Goal: Obtain resource: Download file/media

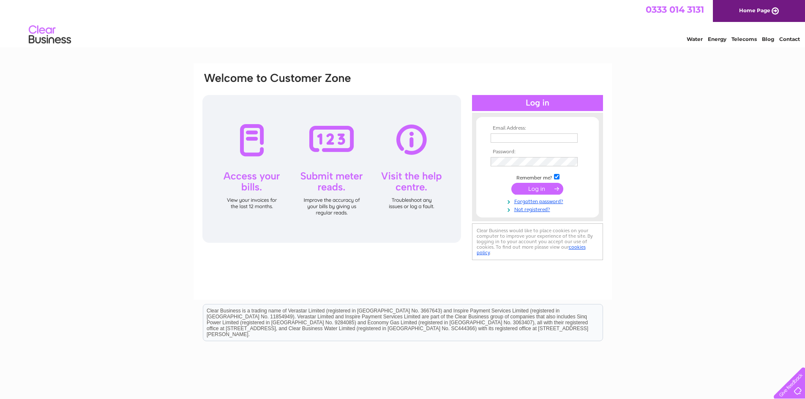
type input "pmcmullen64@gmail.com"
click at [538, 190] on input "submit" at bounding box center [537, 189] width 52 height 12
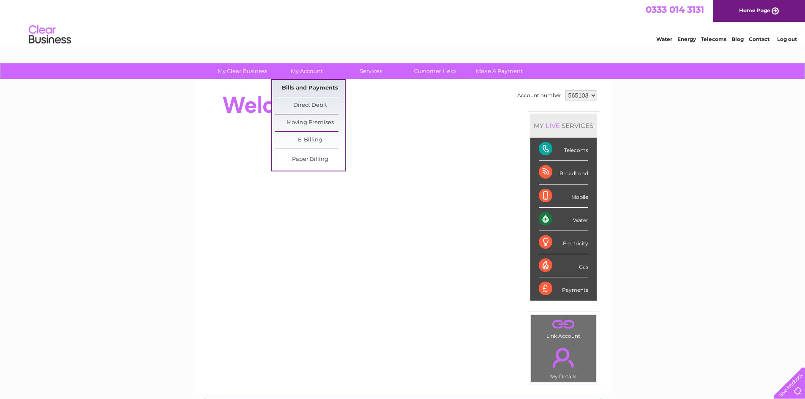
click at [310, 88] on link "Bills and Payments" at bounding box center [310, 88] width 70 height 17
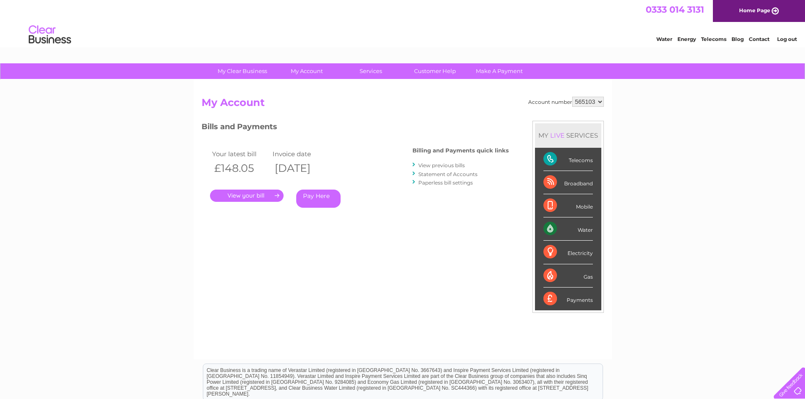
click at [442, 166] on link "View previous bills" at bounding box center [441, 165] width 46 height 6
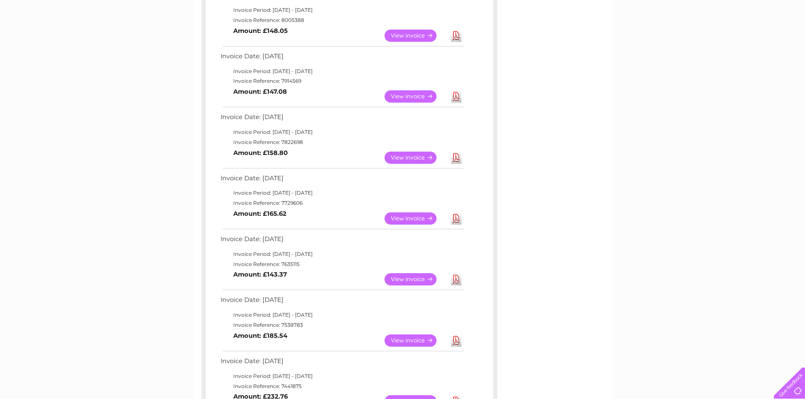
scroll to position [338, 0]
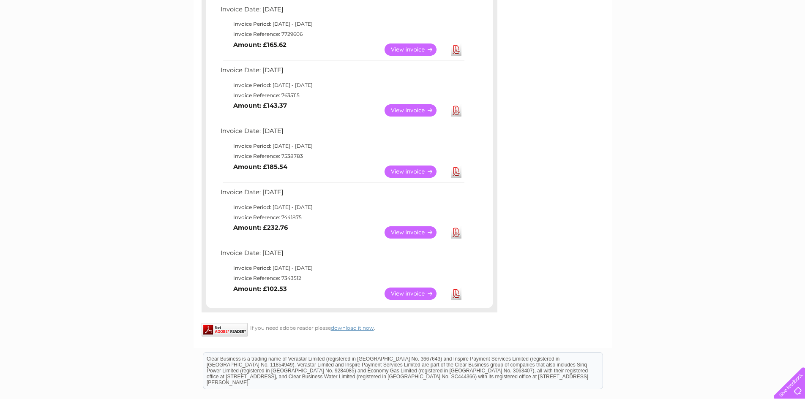
click at [423, 233] on link "View" at bounding box center [415, 232] width 62 height 12
click at [398, 292] on link "View" at bounding box center [415, 294] width 62 height 12
click at [409, 230] on link "View" at bounding box center [415, 232] width 62 height 12
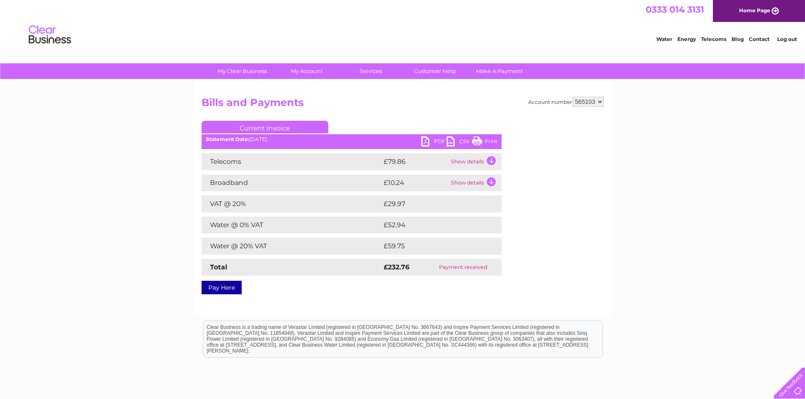
click at [430, 142] on link "PDF" at bounding box center [433, 142] width 25 height 12
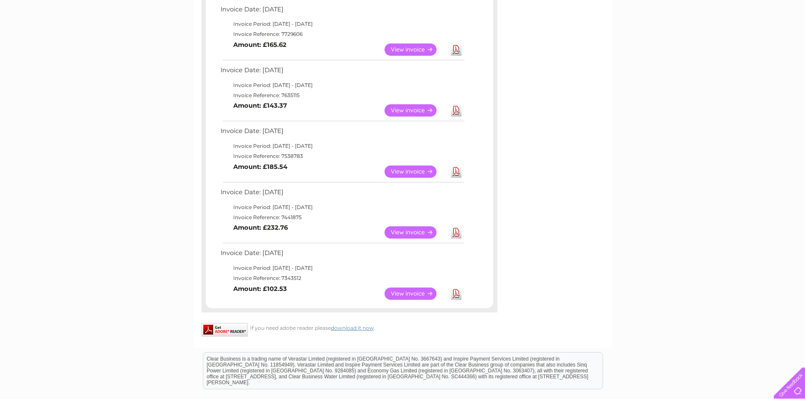
click at [418, 168] on link "View" at bounding box center [415, 172] width 62 height 12
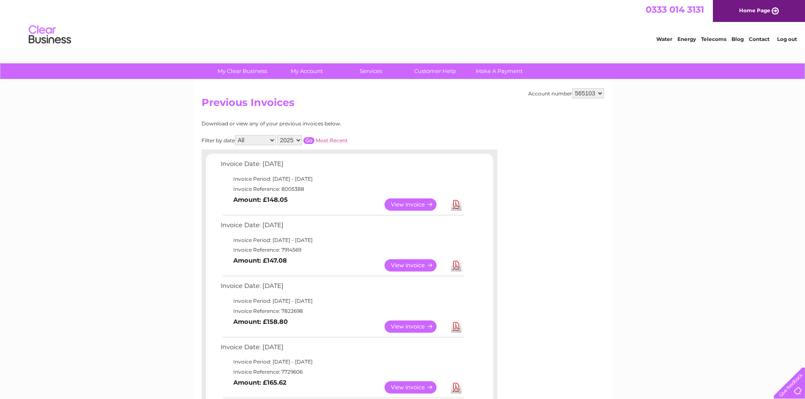
click at [413, 202] on link "View" at bounding box center [415, 205] width 62 height 12
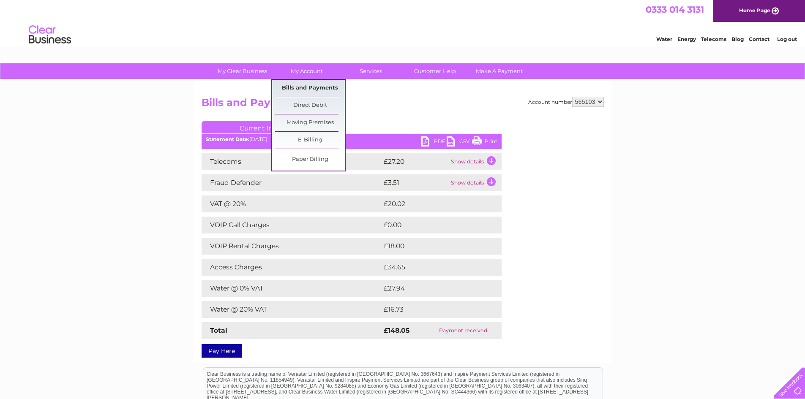
click at [325, 89] on link "Bills and Payments" at bounding box center [310, 88] width 70 height 17
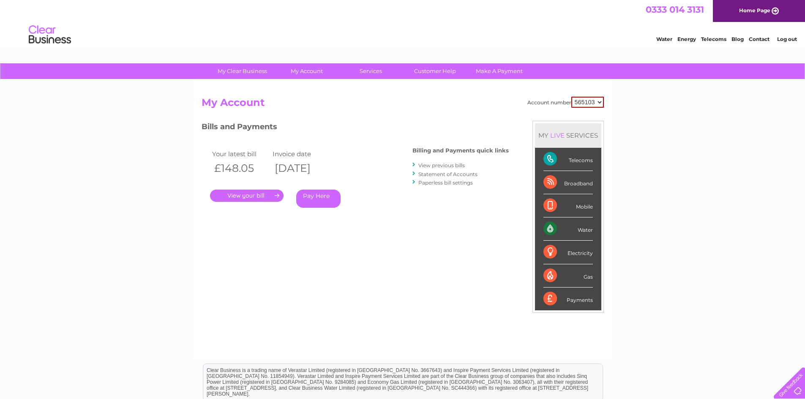
click at [420, 166] on link "View previous bills" at bounding box center [441, 165] width 46 height 6
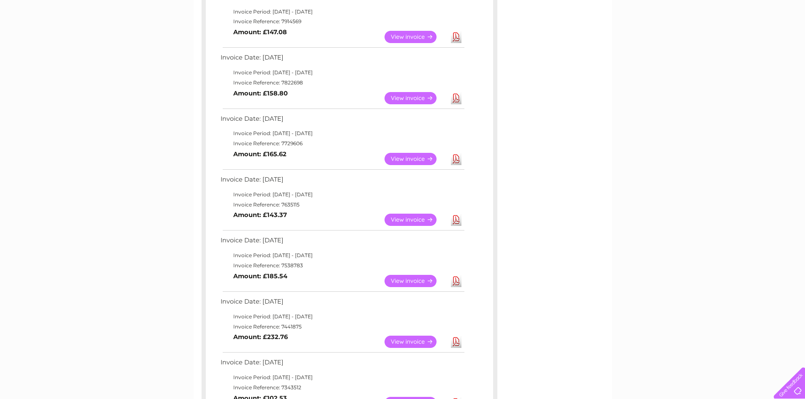
scroll to position [84, 0]
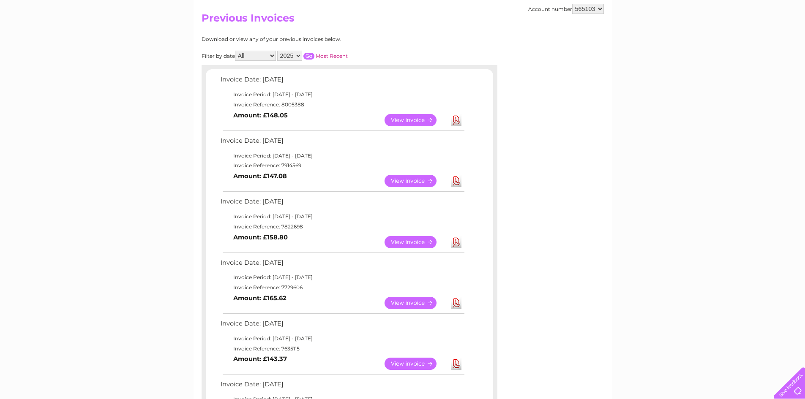
click at [296, 55] on select "2025 2024 2023 2022" at bounding box center [289, 56] width 25 height 10
click at [278, 51] on select "2025 2024 2023 2022" at bounding box center [289, 56] width 25 height 10
click at [312, 55] on input "button" at bounding box center [308, 56] width 11 height 7
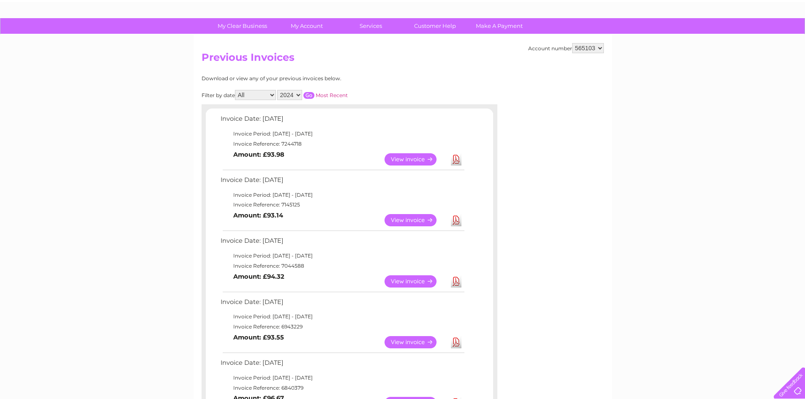
scroll to position [42, 0]
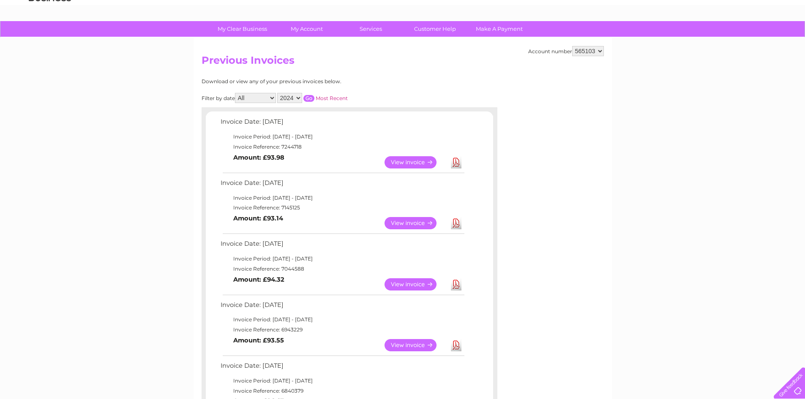
click at [301, 95] on select "2025 2024 2023 2022" at bounding box center [289, 98] width 25 height 10
select select "2025"
click at [278, 93] on select "2025 2024 2023 2022" at bounding box center [289, 98] width 25 height 10
click at [311, 96] on input "button" at bounding box center [308, 98] width 11 height 7
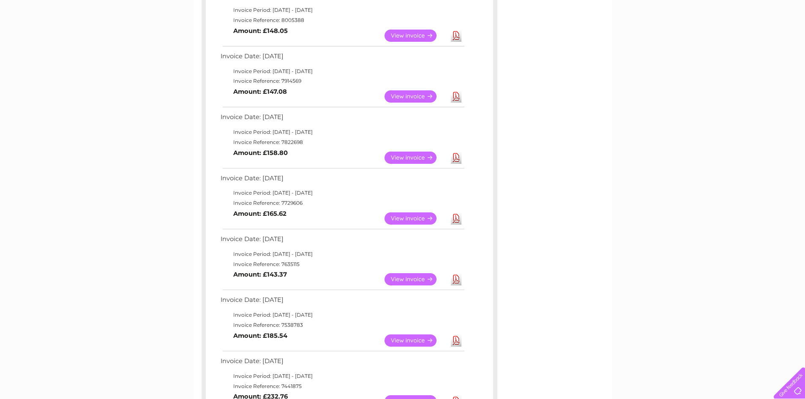
scroll to position [296, 0]
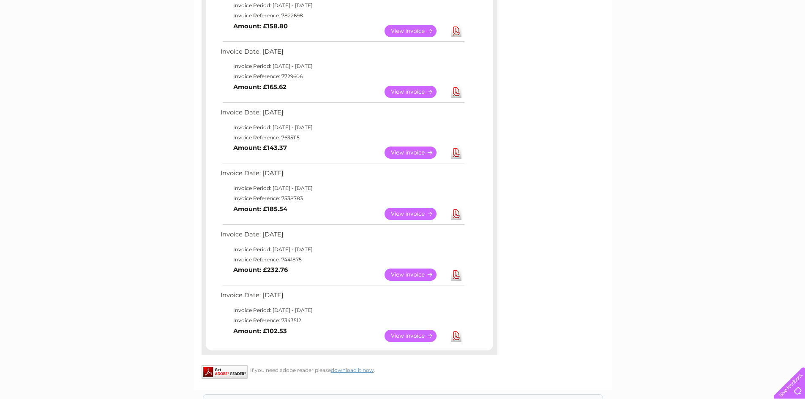
click at [414, 338] on link "View" at bounding box center [415, 336] width 62 height 12
click at [395, 274] on link "View" at bounding box center [415, 275] width 62 height 12
click at [405, 214] on link "View" at bounding box center [415, 214] width 62 height 12
click at [411, 147] on link "View" at bounding box center [415, 153] width 62 height 12
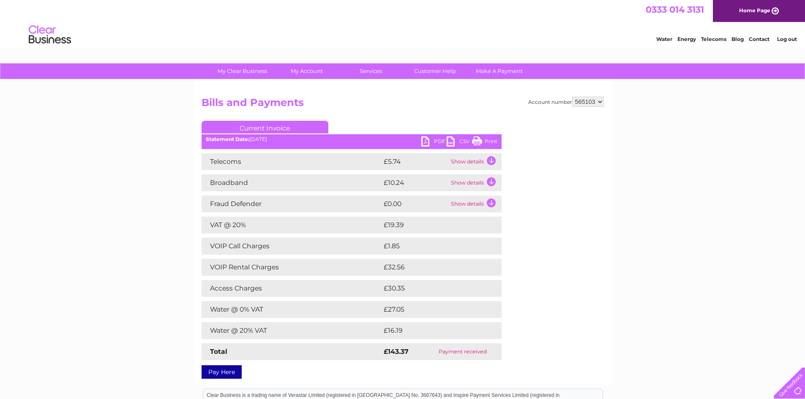
click at [428, 139] on link "PDF" at bounding box center [433, 142] width 25 height 12
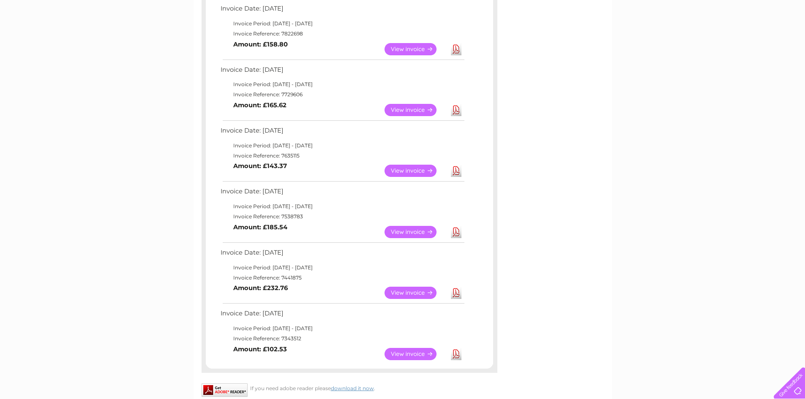
scroll to position [84, 0]
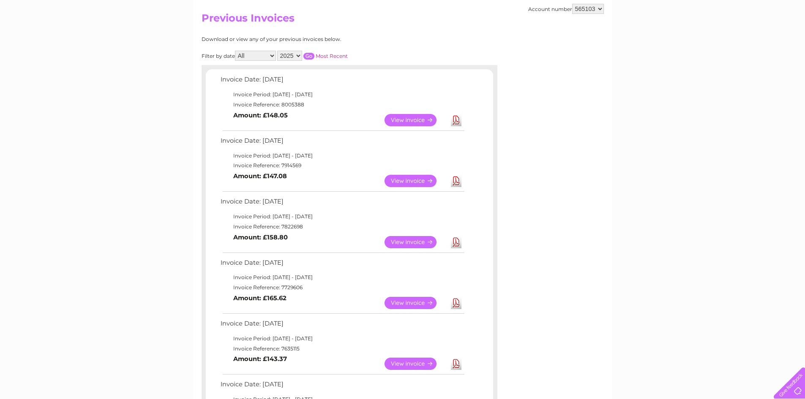
click at [422, 118] on link "View" at bounding box center [415, 120] width 62 height 12
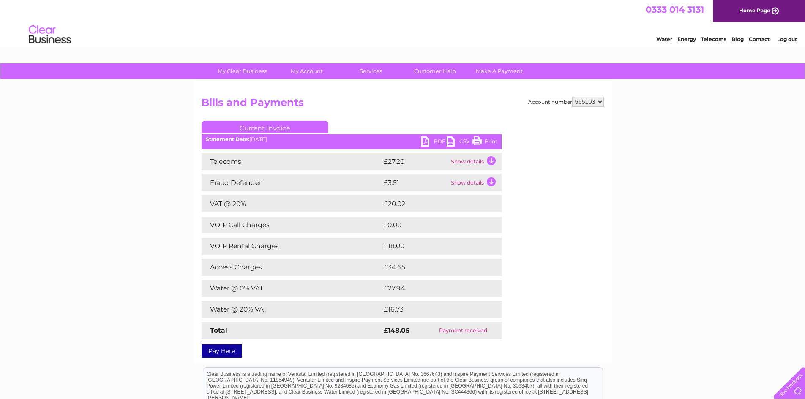
click at [426, 142] on link "PDF" at bounding box center [433, 142] width 25 height 12
click at [427, 140] on link "PDF" at bounding box center [433, 142] width 25 height 12
